Goal: Task Accomplishment & Management: Manage account settings

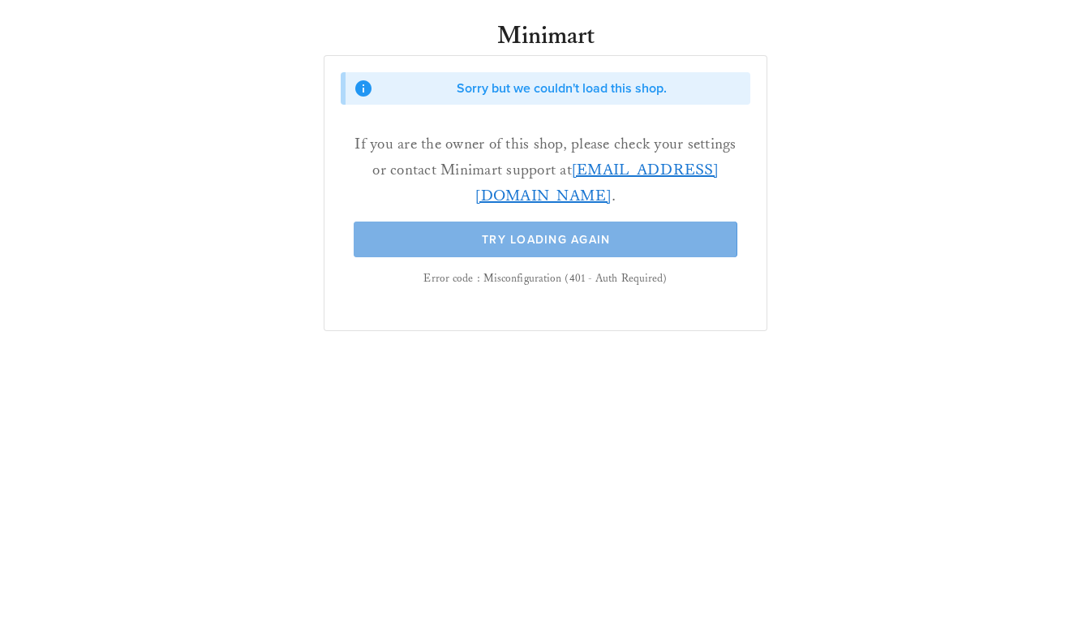
click at [492, 234] on span "Try Loading Again" at bounding box center [545, 240] width 351 height 14
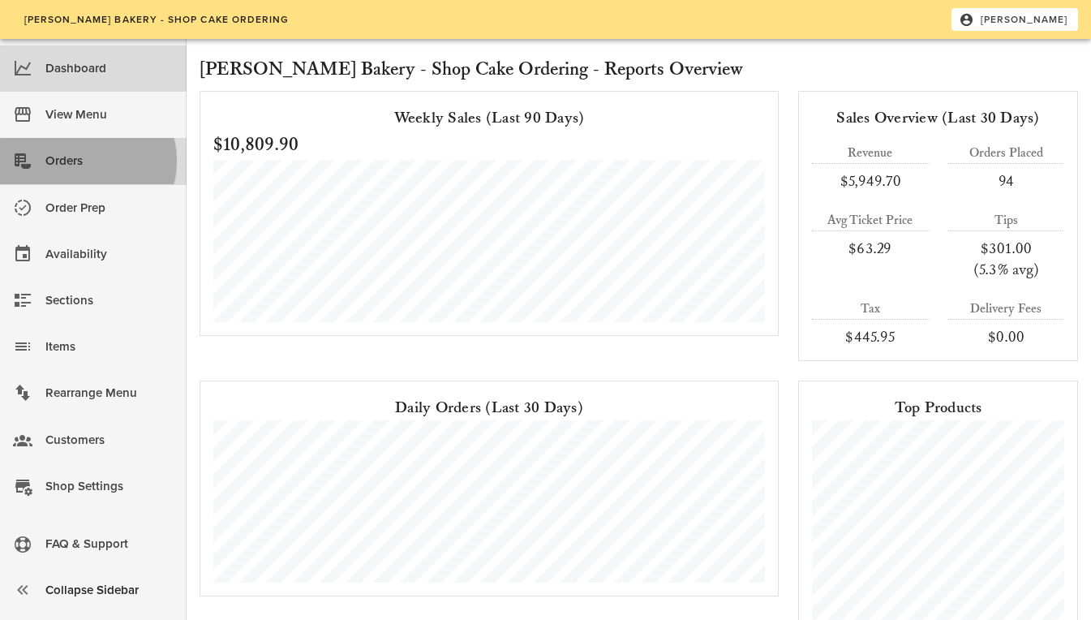
click at [110, 166] on div "Orders" at bounding box center [109, 161] width 128 height 27
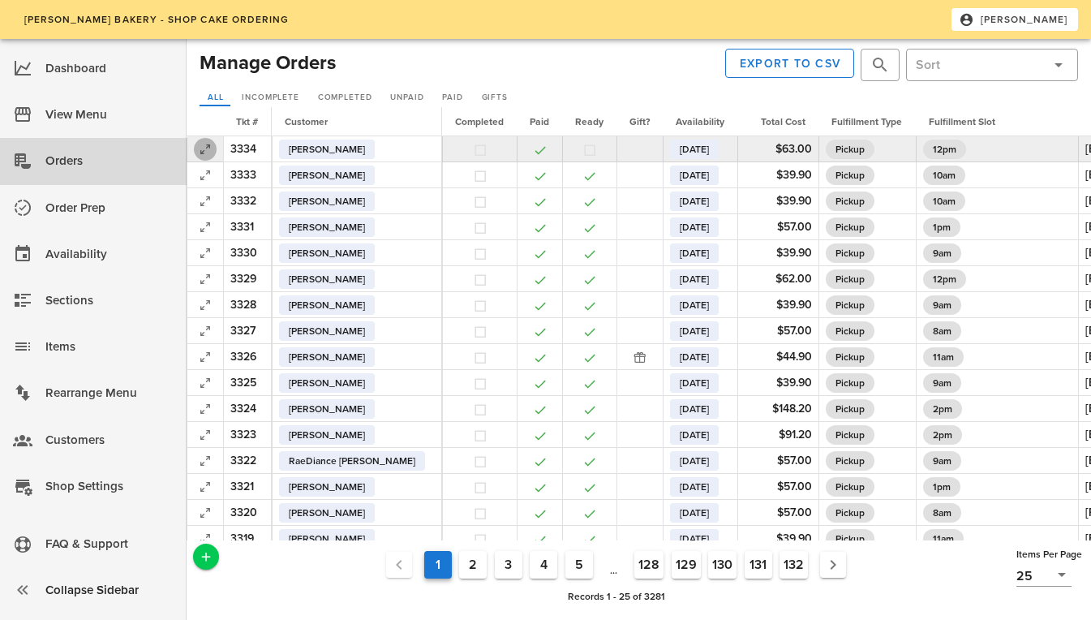
click at [206, 148] on icon "button" at bounding box center [205, 149] width 19 height 19
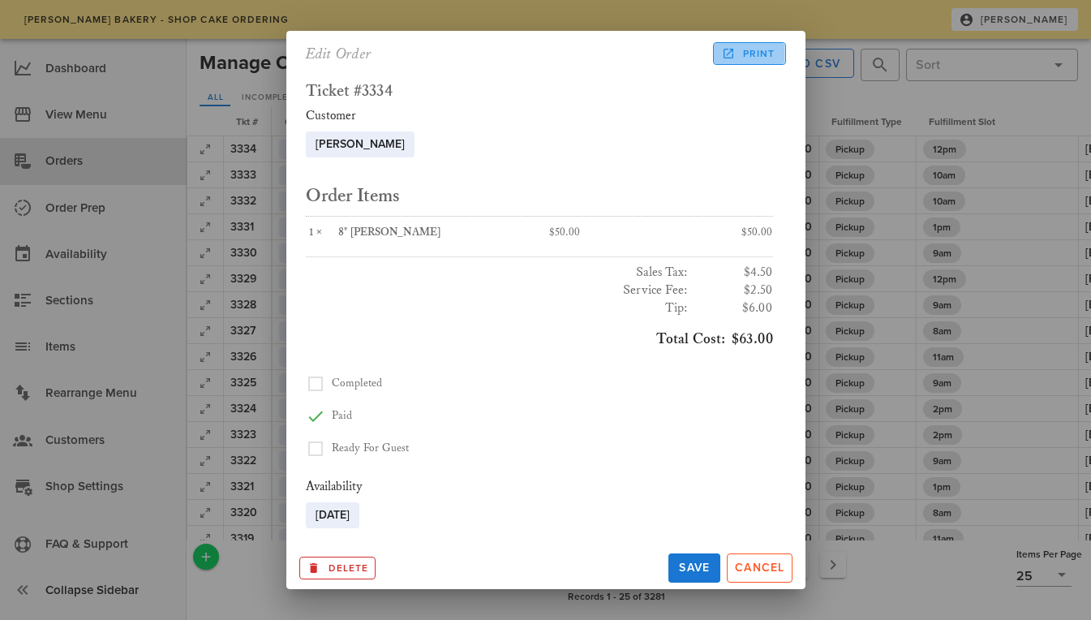
click at [739, 53] on span "Print" at bounding box center [750, 53] width 50 height 15
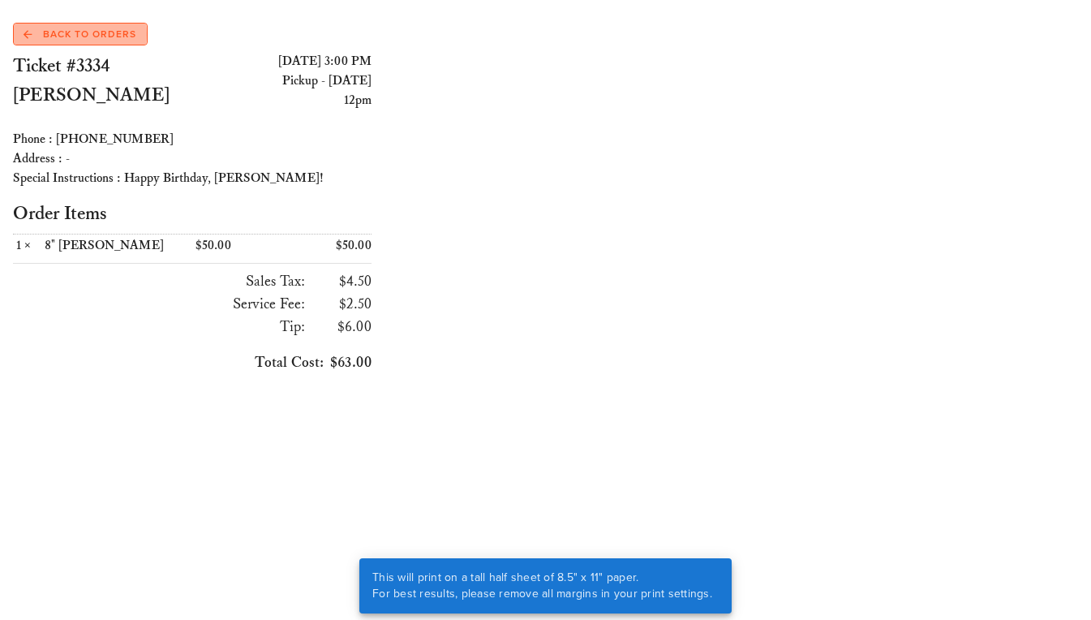
click at [92, 41] on span "Back to Orders" at bounding box center [80, 34] width 113 height 15
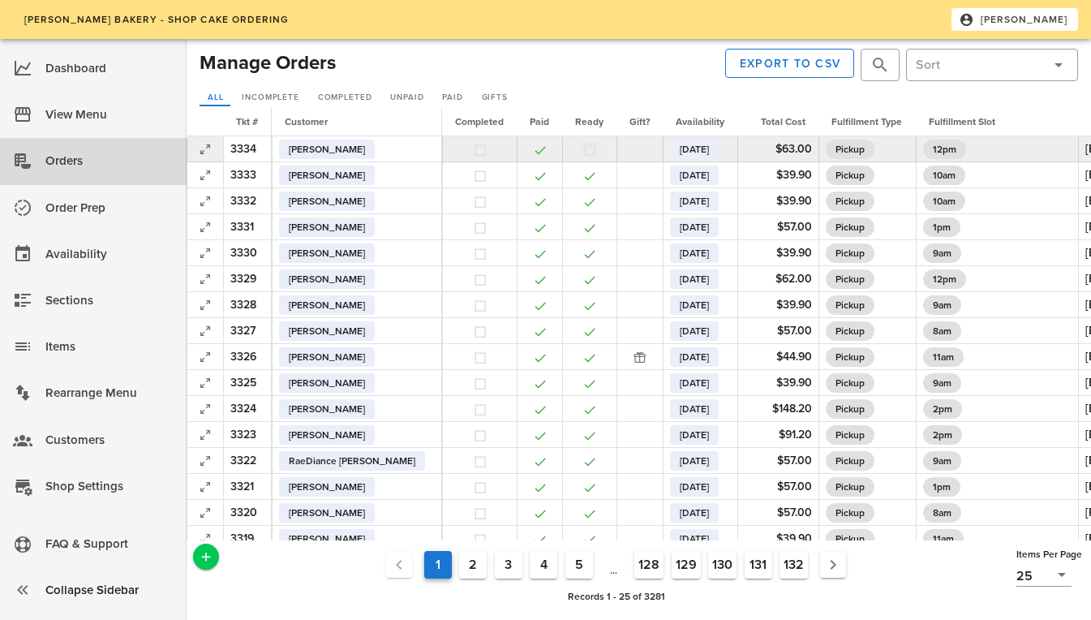
click at [583, 151] on button "button" at bounding box center [590, 150] width 15 height 15
